Goal: Task Accomplishment & Management: Use online tool/utility

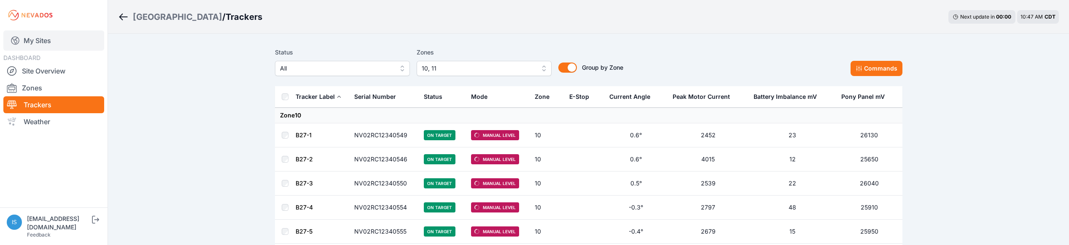
click at [39, 42] on link "My Sites" at bounding box center [53, 40] width 101 height 20
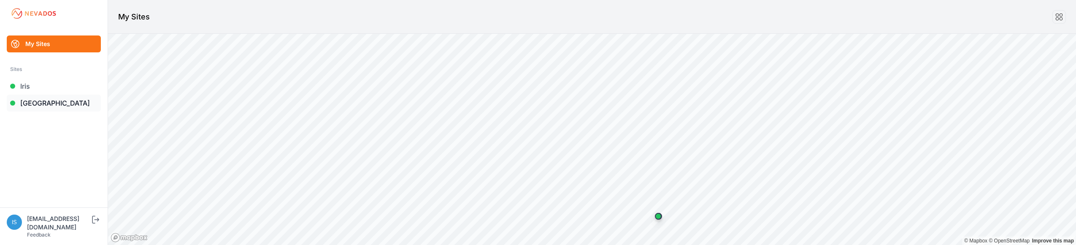
click at [33, 102] on link "[GEOGRAPHIC_DATA]" at bounding box center [54, 102] width 94 height 17
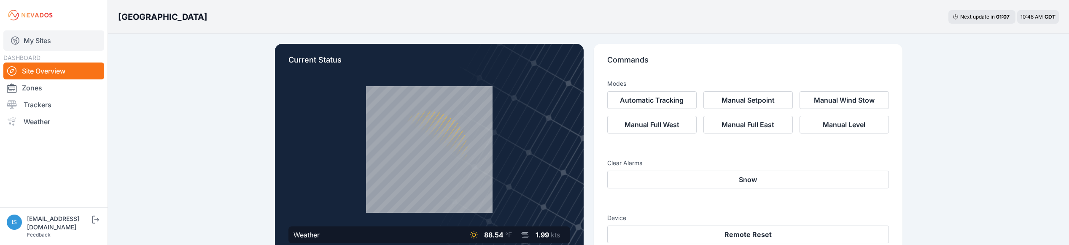
click at [46, 34] on link "My Sites" at bounding box center [53, 40] width 101 height 20
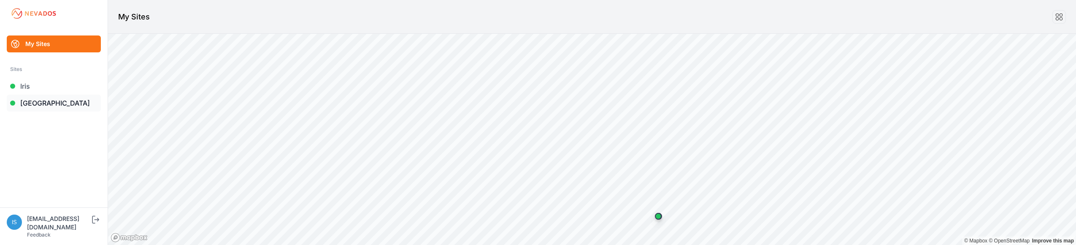
click at [50, 102] on link "[GEOGRAPHIC_DATA]" at bounding box center [54, 102] width 94 height 17
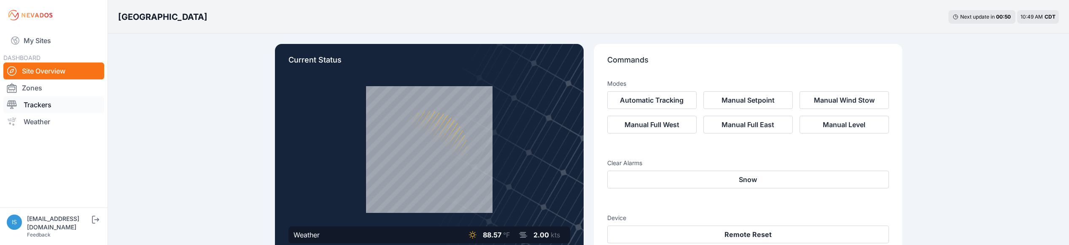
click at [36, 108] on link "Trackers" at bounding box center [53, 104] width 101 height 17
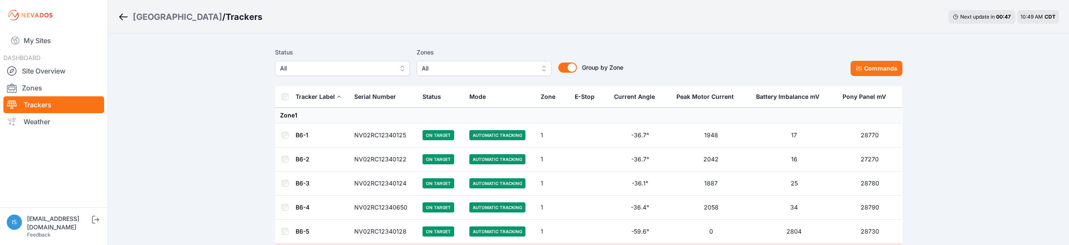
drag, startPoint x: 544, startPoint y: 67, endPoint x: 539, endPoint y: 72, distance: 7.2
click at [544, 67] on button "All" at bounding box center [484, 68] width 135 height 15
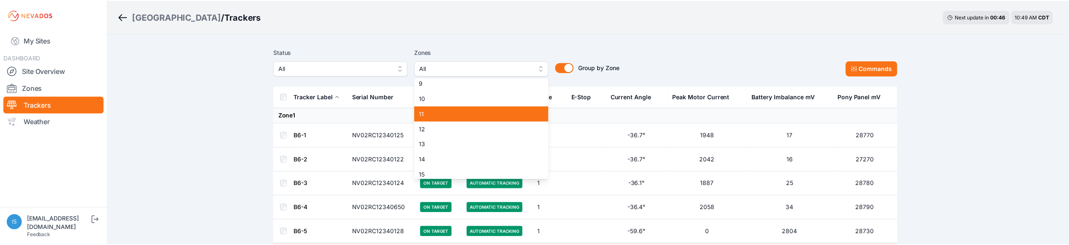
scroll to position [130, 0]
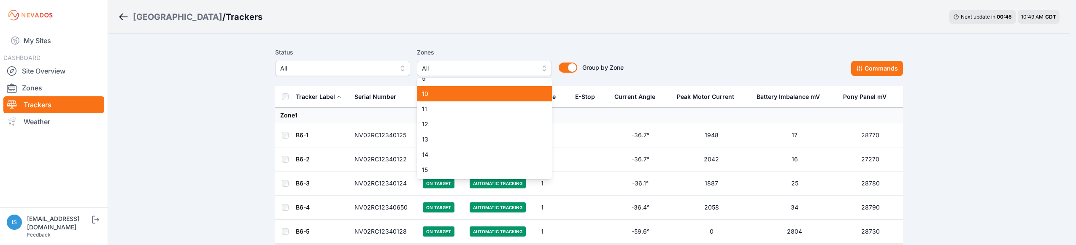
click at [500, 91] on span "10" at bounding box center [479, 93] width 115 height 8
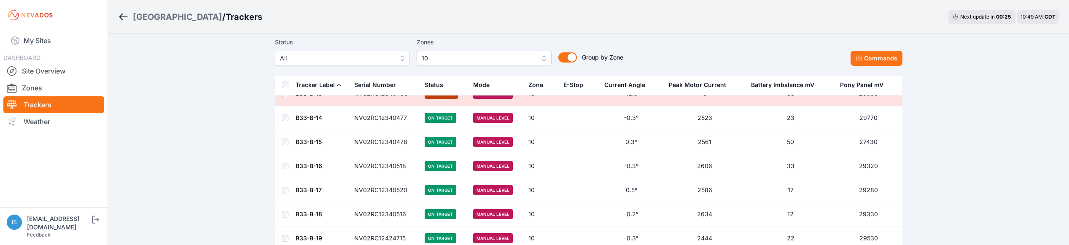
scroll to position [1561, 0]
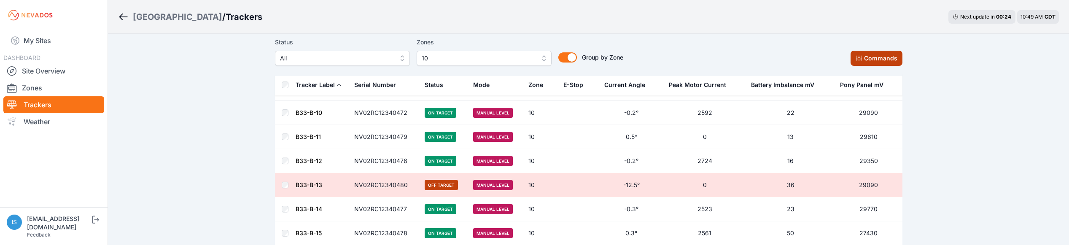
click at [880, 55] on button "Commands" at bounding box center [877, 58] width 52 height 15
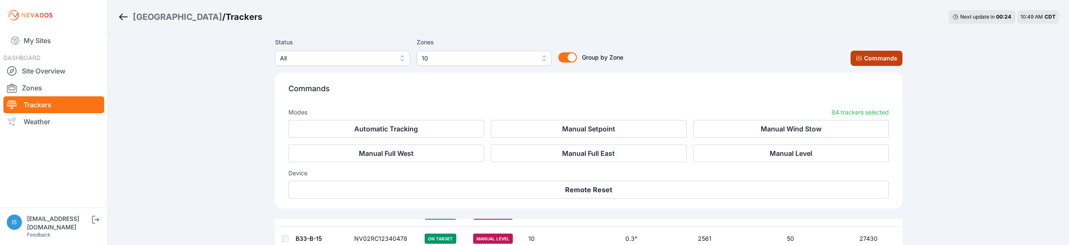
scroll to position [1704, 0]
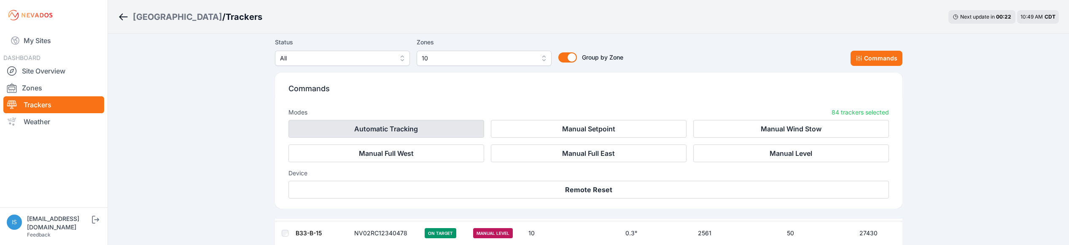
click at [417, 127] on button "Automatic Tracking" at bounding box center [387, 129] width 196 height 18
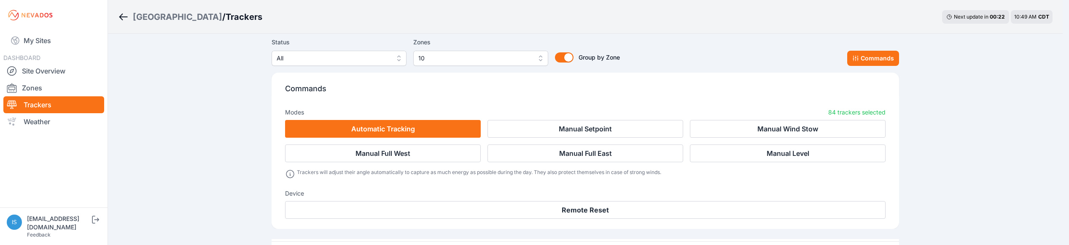
scroll to position [1724, 0]
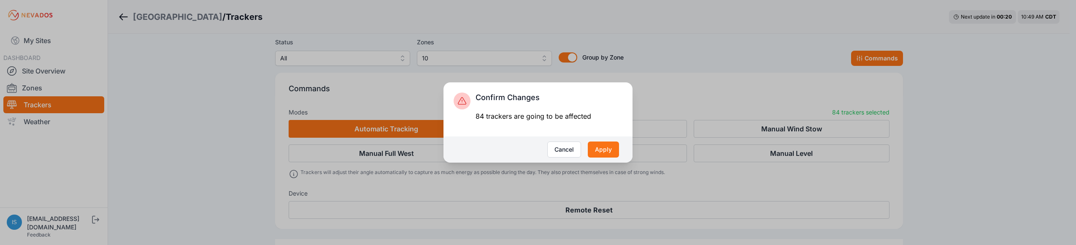
drag, startPoint x: 603, startPoint y: 148, endPoint x: 592, endPoint y: 175, distance: 28.7
click at [602, 149] on button "Apply" at bounding box center [603, 149] width 31 height 16
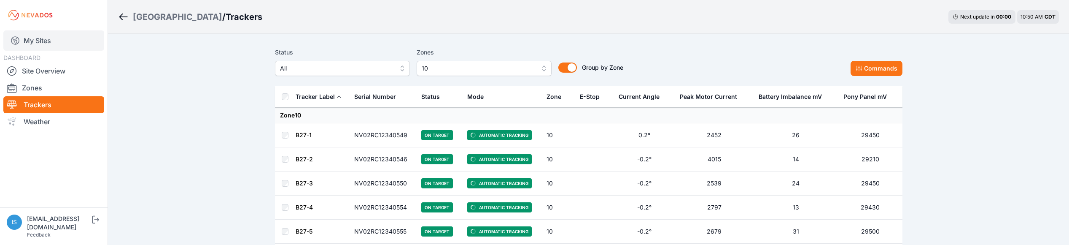
click at [39, 38] on link "My Sites" at bounding box center [53, 40] width 101 height 20
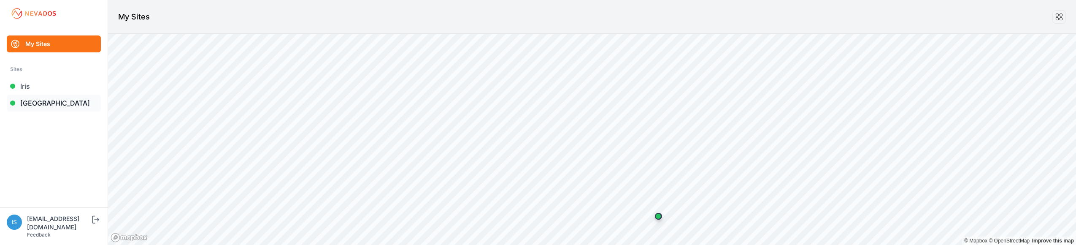
click at [49, 105] on link "[GEOGRAPHIC_DATA]" at bounding box center [54, 102] width 94 height 17
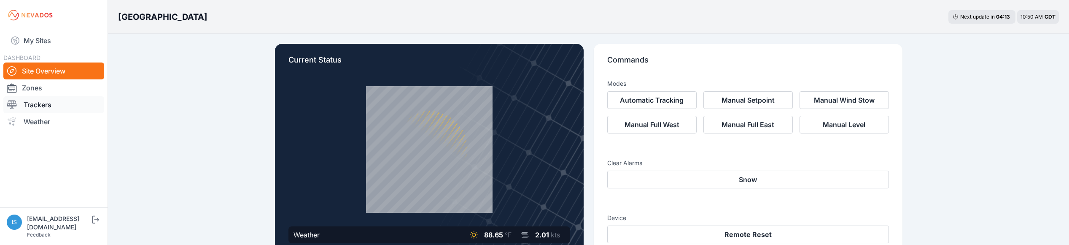
click at [49, 103] on link "Trackers" at bounding box center [53, 104] width 101 height 17
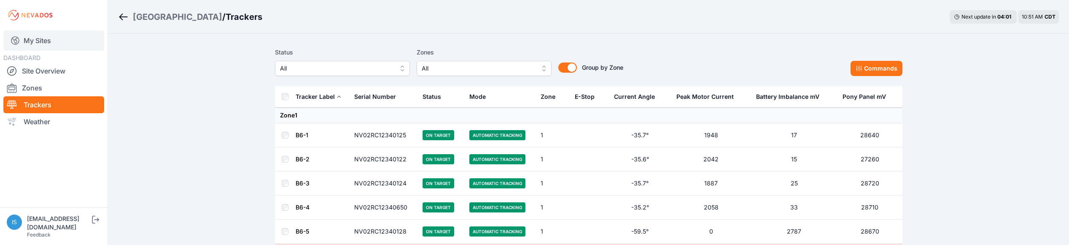
click at [43, 43] on link "My Sites" at bounding box center [53, 40] width 101 height 20
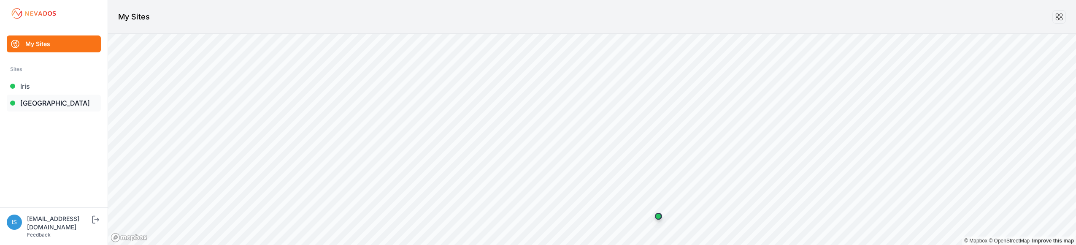
click at [48, 104] on link "[GEOGRAPHIC_DATA]" at bounding box center [54, 102] width 94 height 17
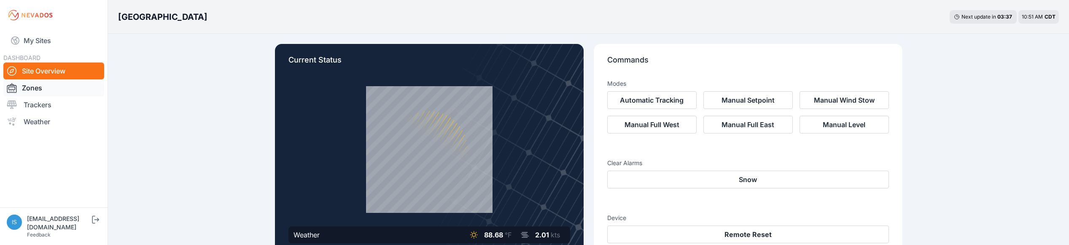
click at [35, 90] on link "Zones" at bounding box center [53, 87] width 101 height 17
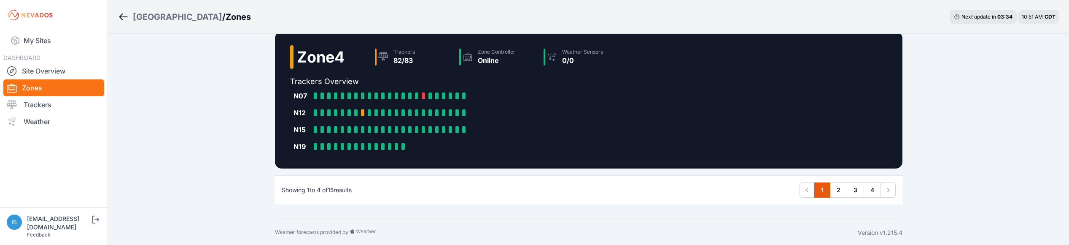
scroll to position [428, 0]
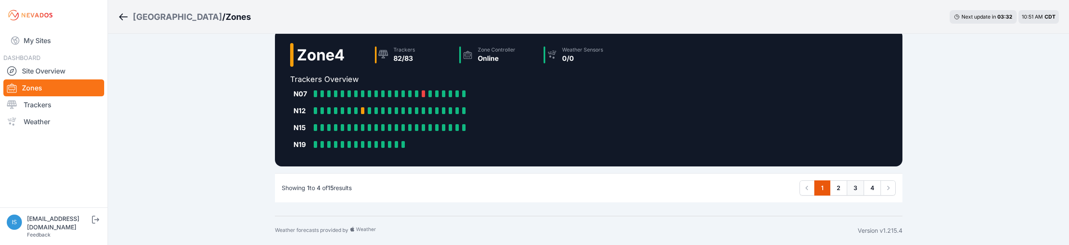
click at [852, 189] on link "3" at bounding box center [855, 187] width 17 height 15
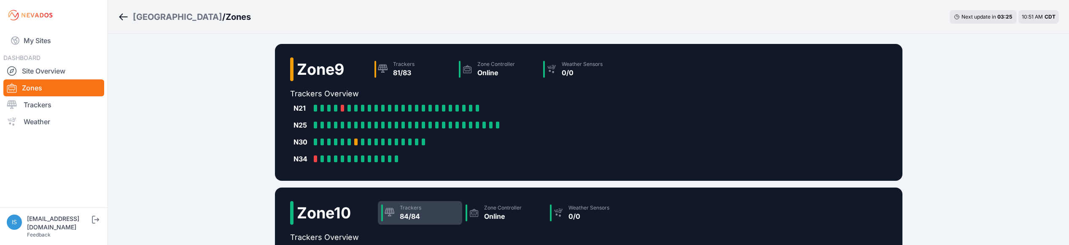
click at [407, 218] on div "84/84" at bounding box center [411, 216] width 22 height 10
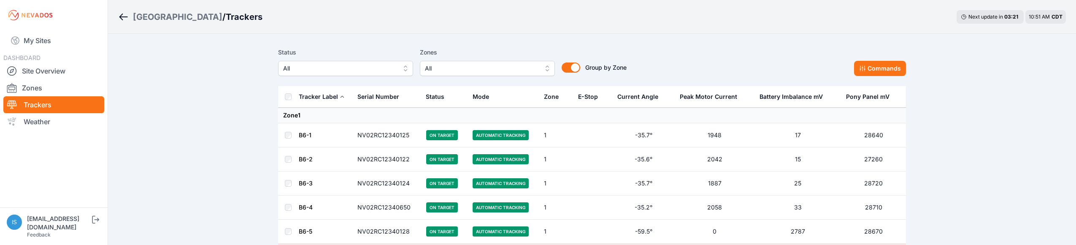
click at [545, 67] on button "All" at bounding box center [487, 68] width 135 height 15
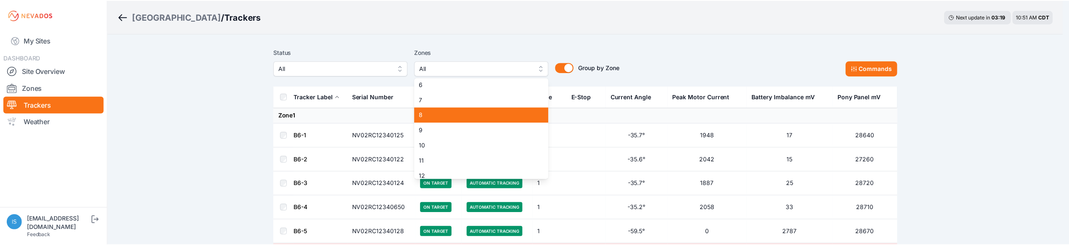
scroll to position [84, 0]
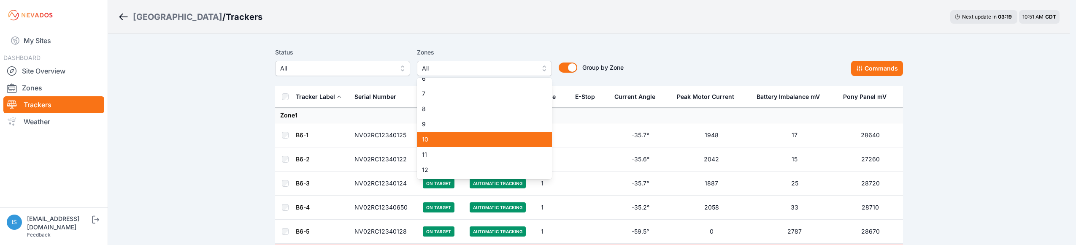
click at [475, 139] on span "10" at bounding box center [479, 139] width 115 height 8
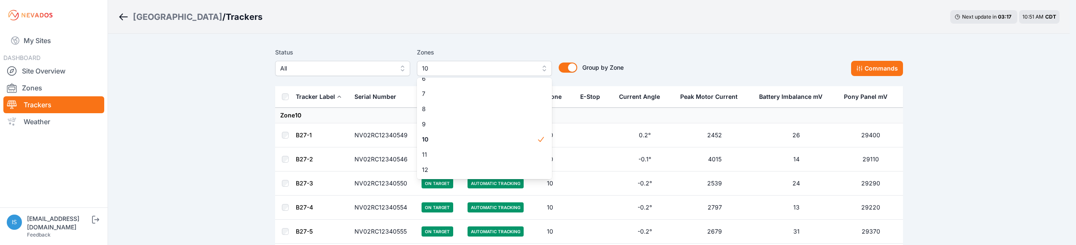
drag, startPoint x: 286, startPoint y: 97, endPoint x: 283, endPoint y: 101, distance: 4.6
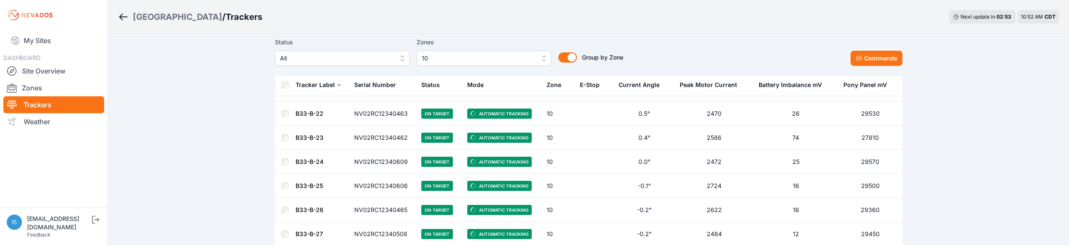
scroll to position [1983, 0]
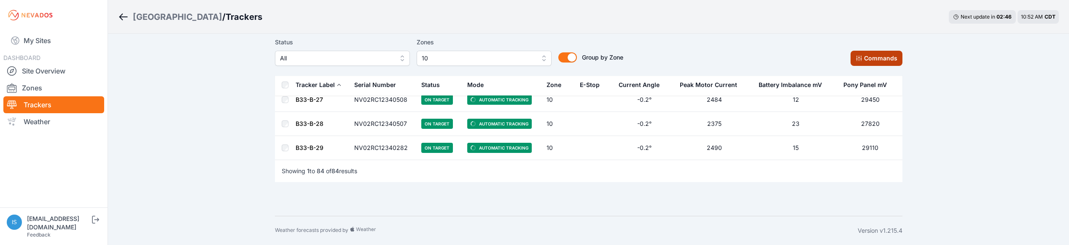
click at [855, 54] on button "Commands" at bounding box center [877, 58] width 52 height 15
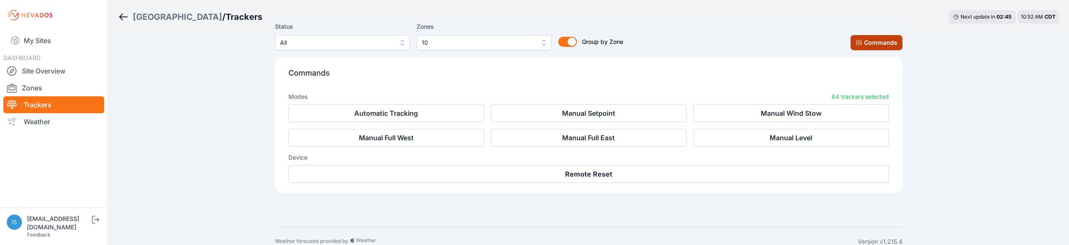
scroll to position [2125, 0]
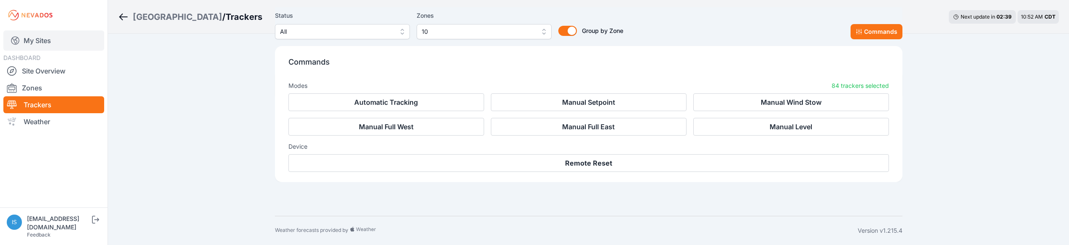
click at [37, 43] on link "My Sites" at bounding box center [53, 40] width 101 height 20
